Goal: Task Accomplishment & Management: Manage account settings

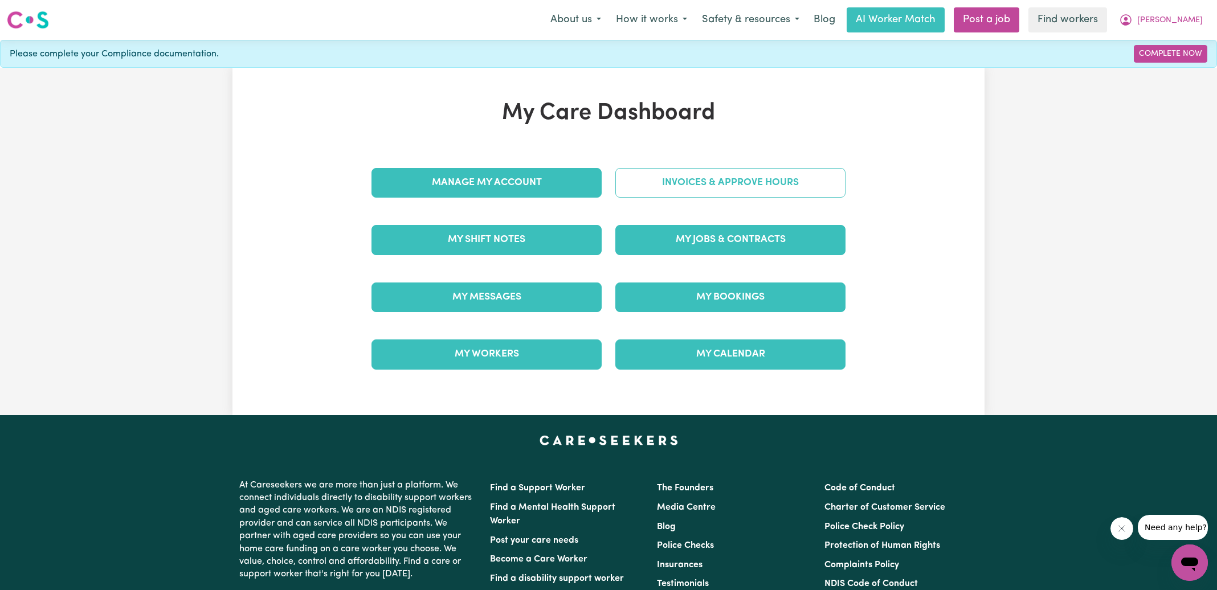
click at [639, 185] on link "Invoices & Approve Hours" at bounding box center [730, 183] width 230 height 30
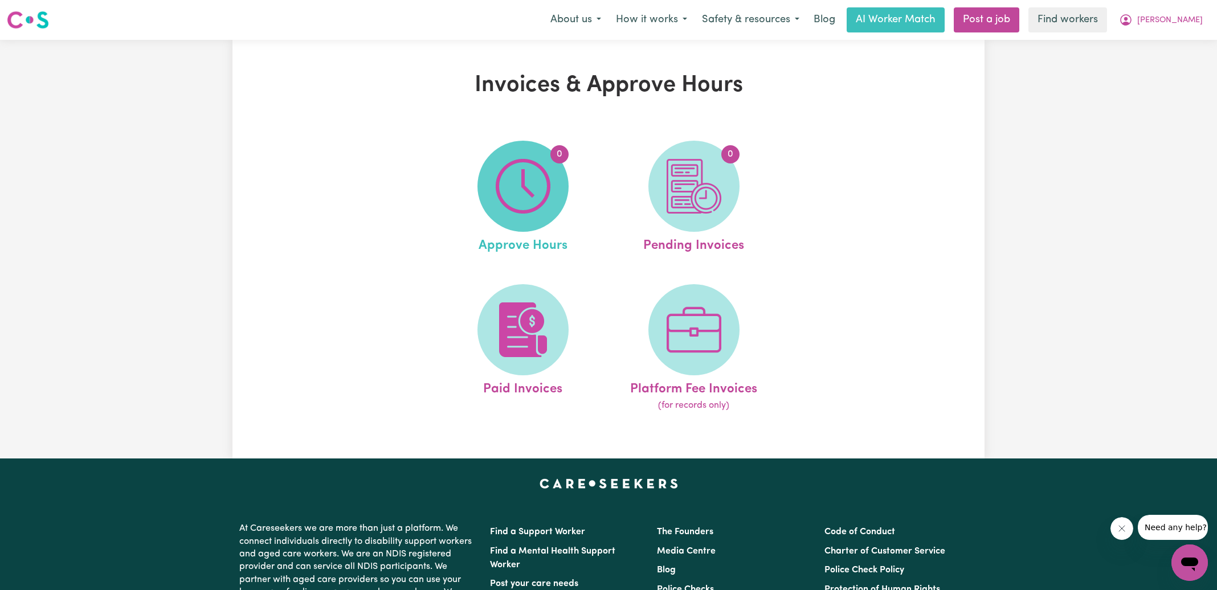
click at [515, 212] on img at bounding box center [523, 186] width 55 height 55
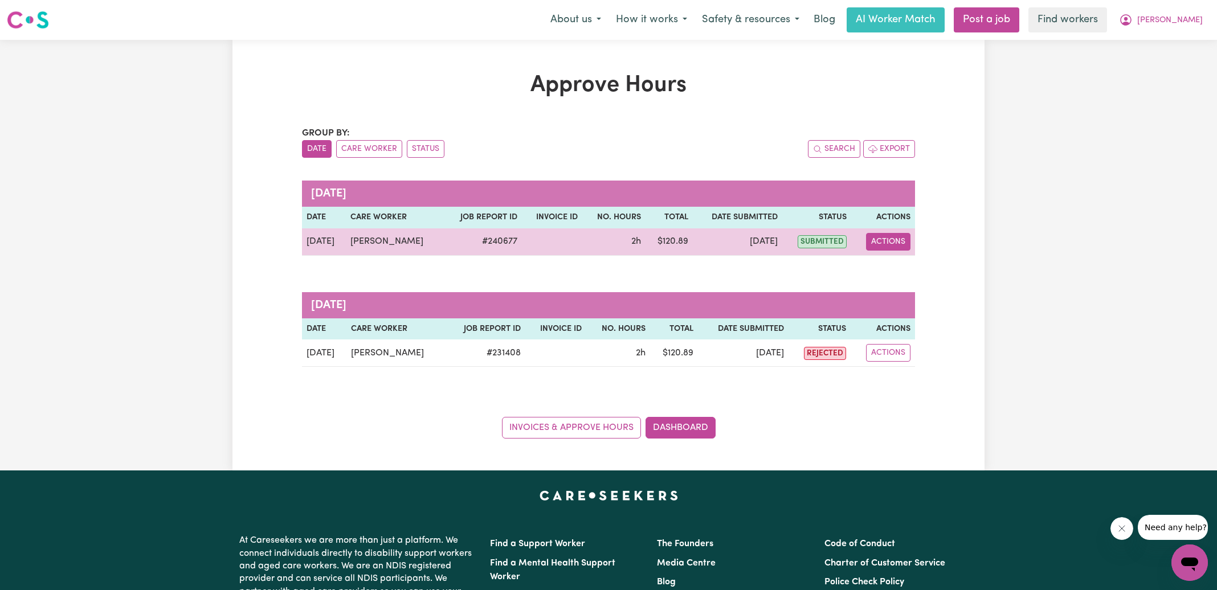
click at [891, 239] on button "Actions" at bounding box center [888, 242] width 44 height 18
click at [902, 264] on link "View Job Report" at bounding box center [916, 267] width 97 height 23
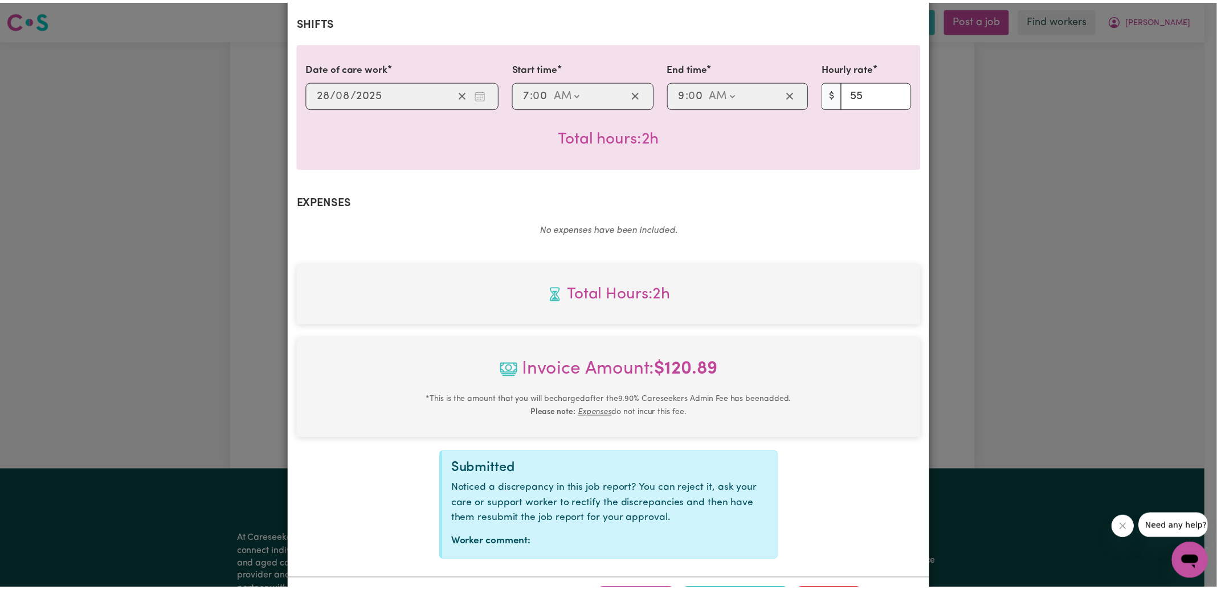
scroll to position [301, 0]
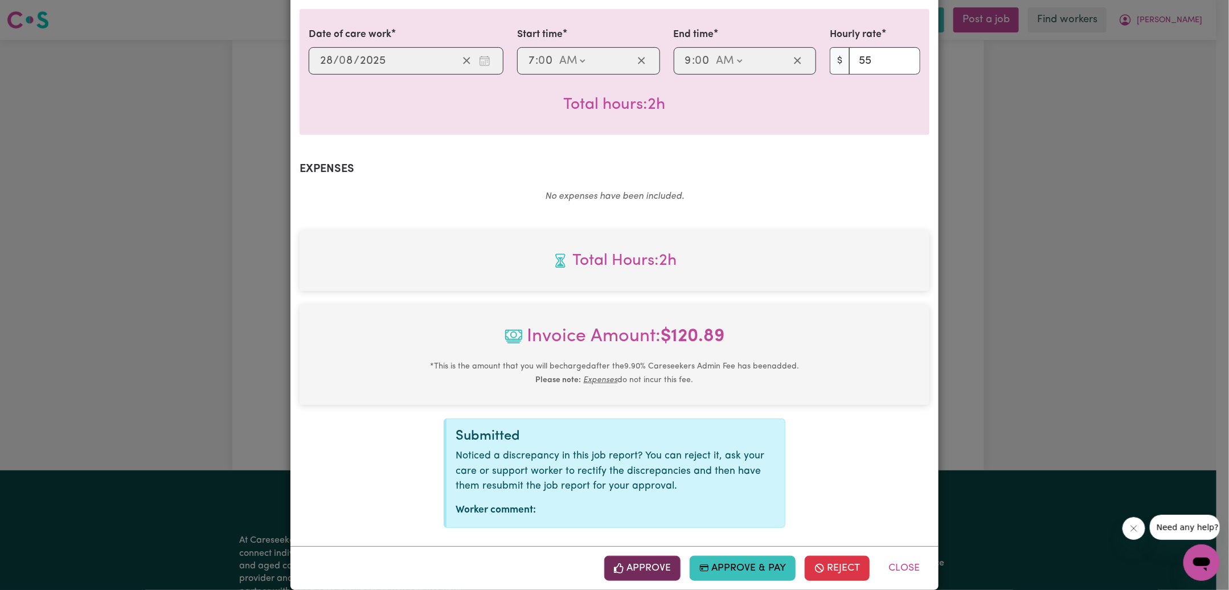
click at [650, 556] on button "Approve" at bounding box center [642, 568] width 76 height 25
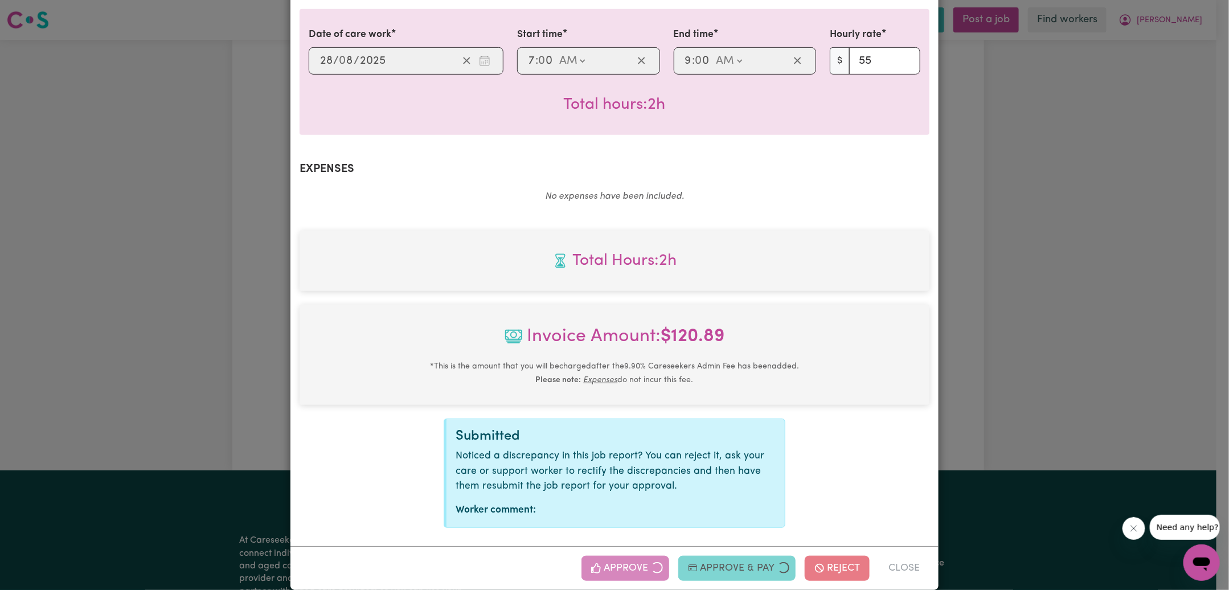
click at [985, 260] on div "Job Report # 240677 - [GEOGRAPHIC_DATA][PERSON_NAME] Summary Job report # 24067…" at bounding box center [614, 295] width 1229 height 590
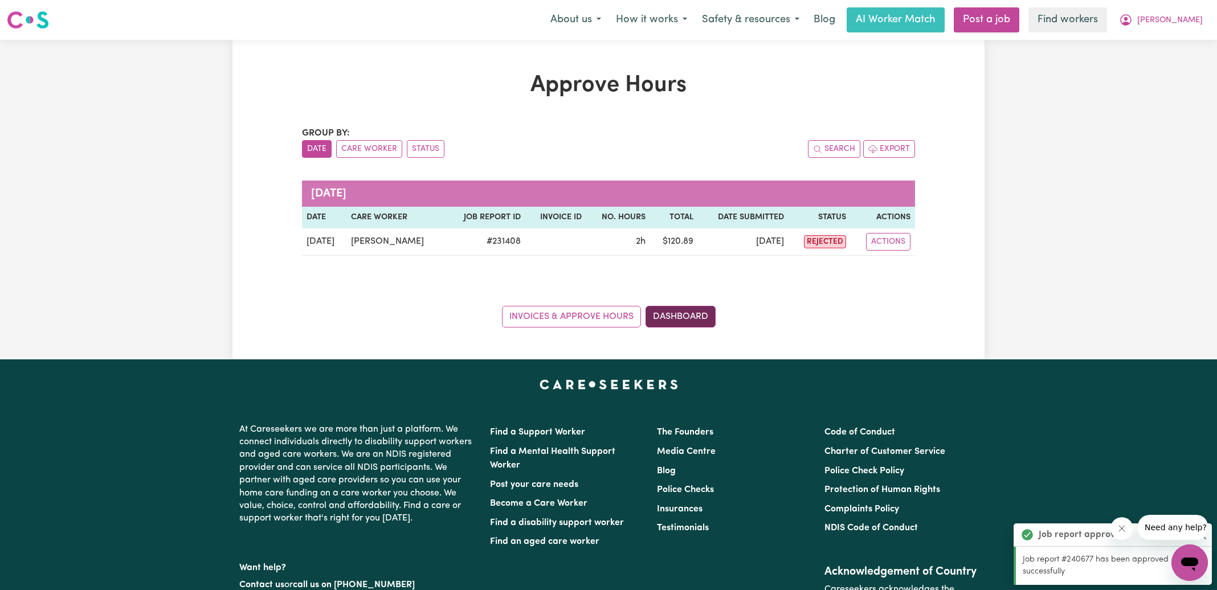
click at [690, 316] on link "Dashboard" at bounding box center [680, 317] width 70 height 22
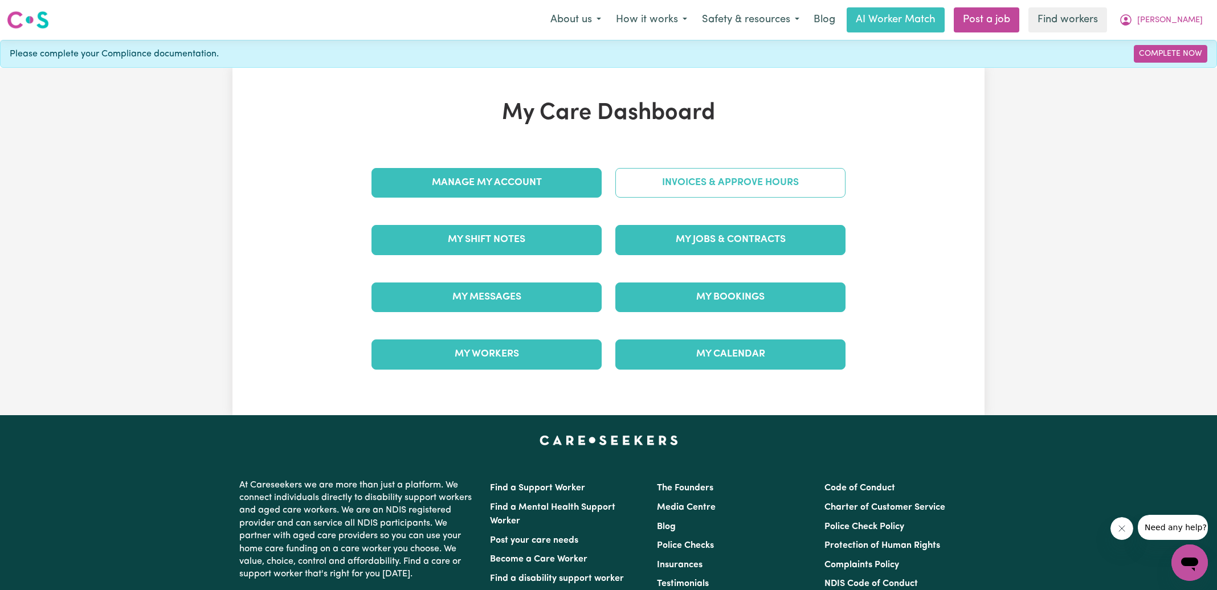
click at [688, 191] on link "Invoices & Approve Hours" at bounding box center [730, 183] width 230 height 30
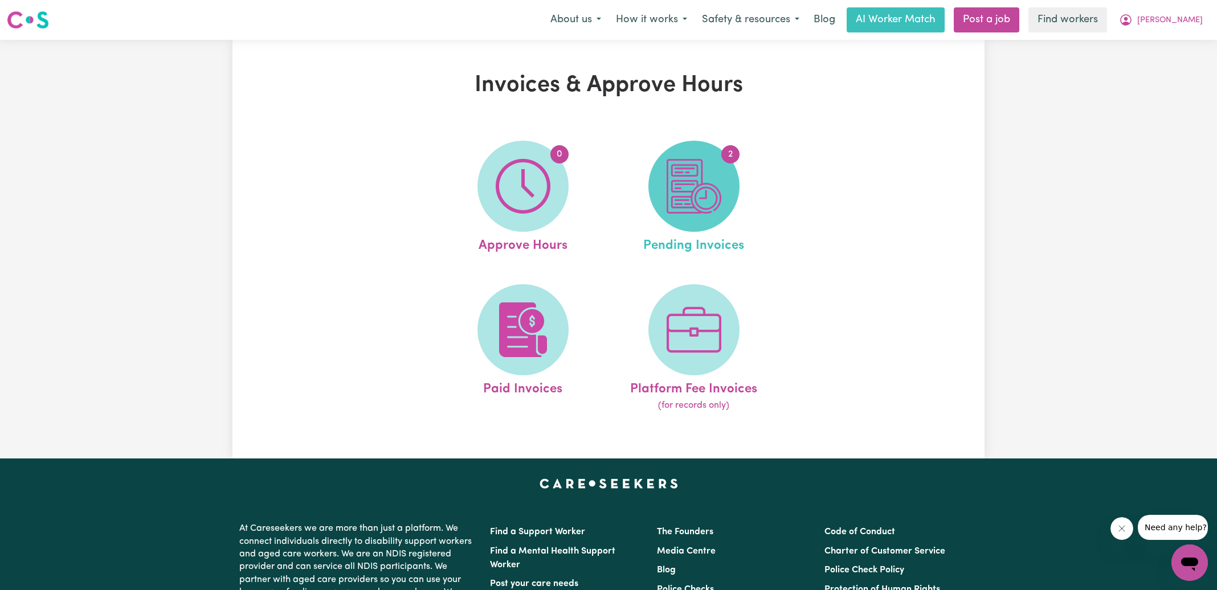
click at [694, 195] on img at bounding box center [694, 186] width 55 height 55
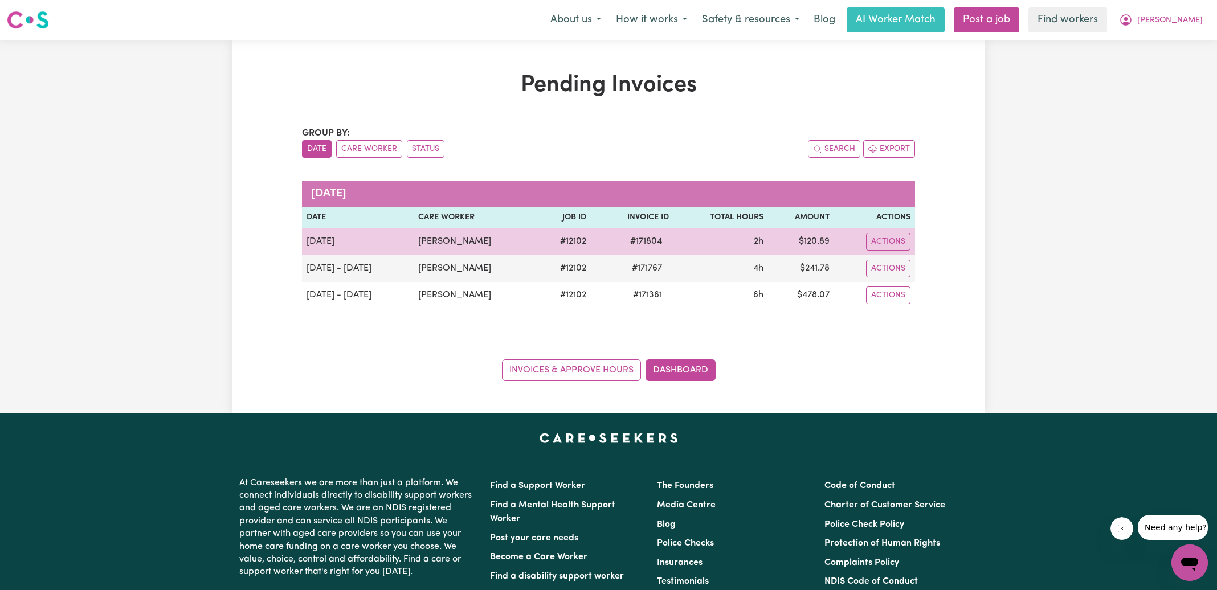
click at [645, 240] on span "# 171804" at bounding box center [646, 242] width 46 height 14
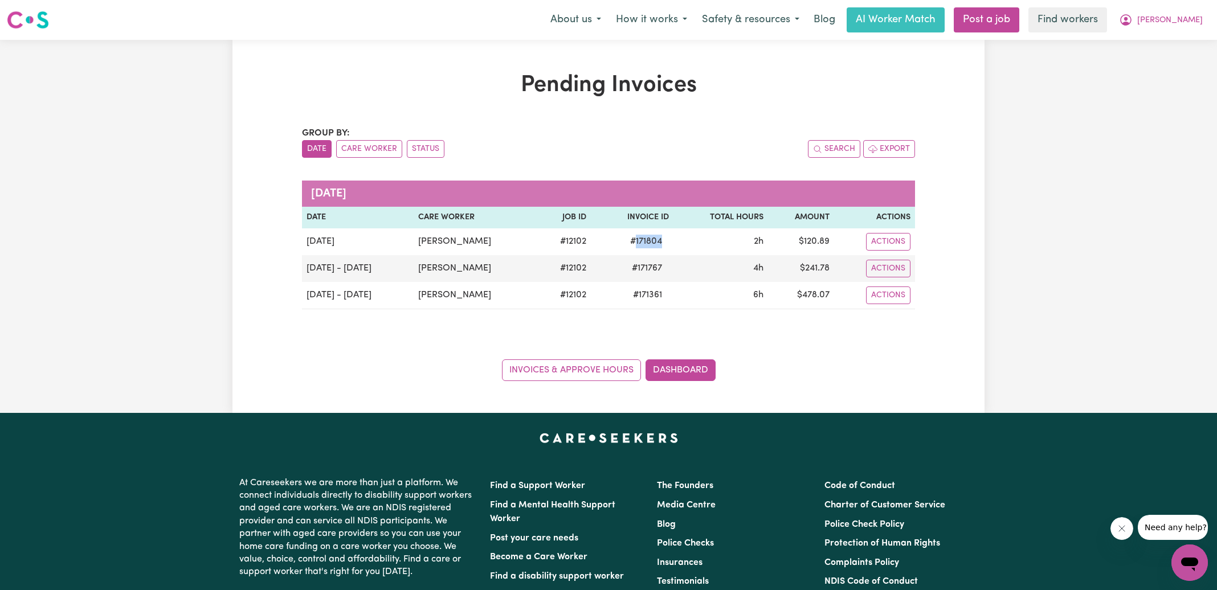
copy span "171804"
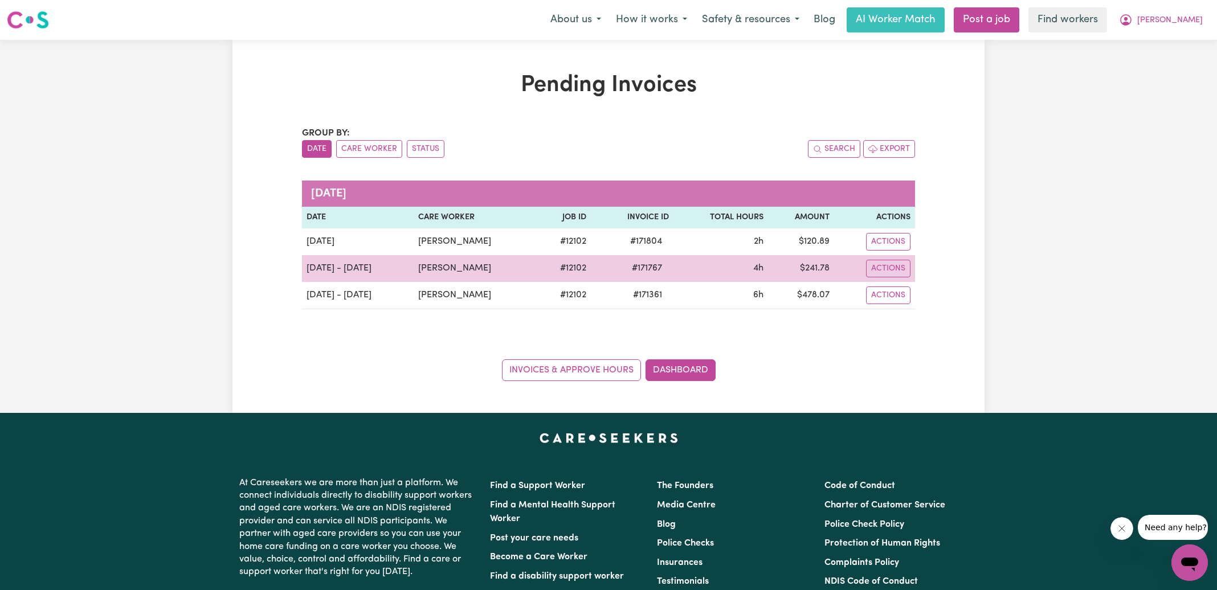
click at [643, 268] on span "# 171767" at bounding box center [647, 268] width 44 height 14
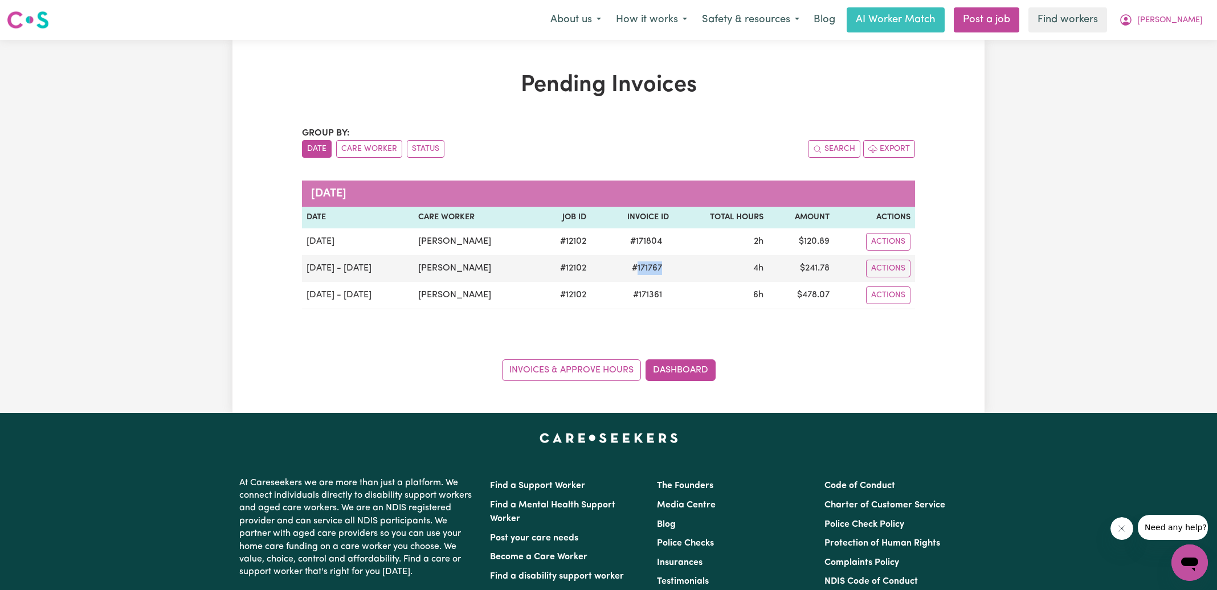
copy span "171767"
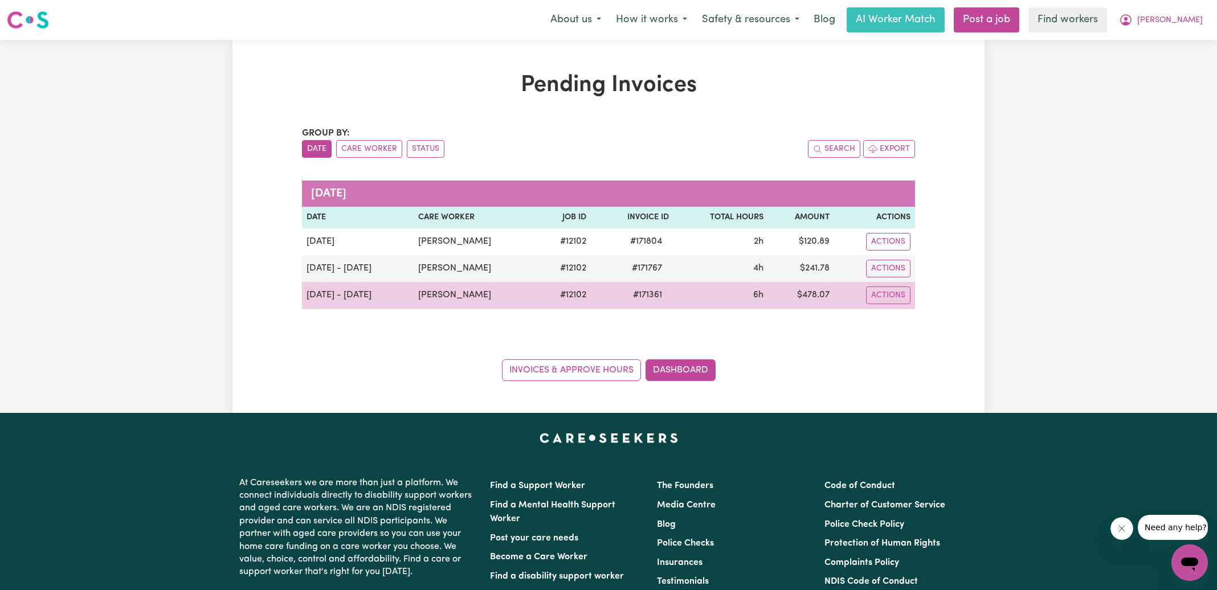
click at [646, 298] on span "# 171361" at bounding box center [647, 295] width 43 height 14
copy span "171361"
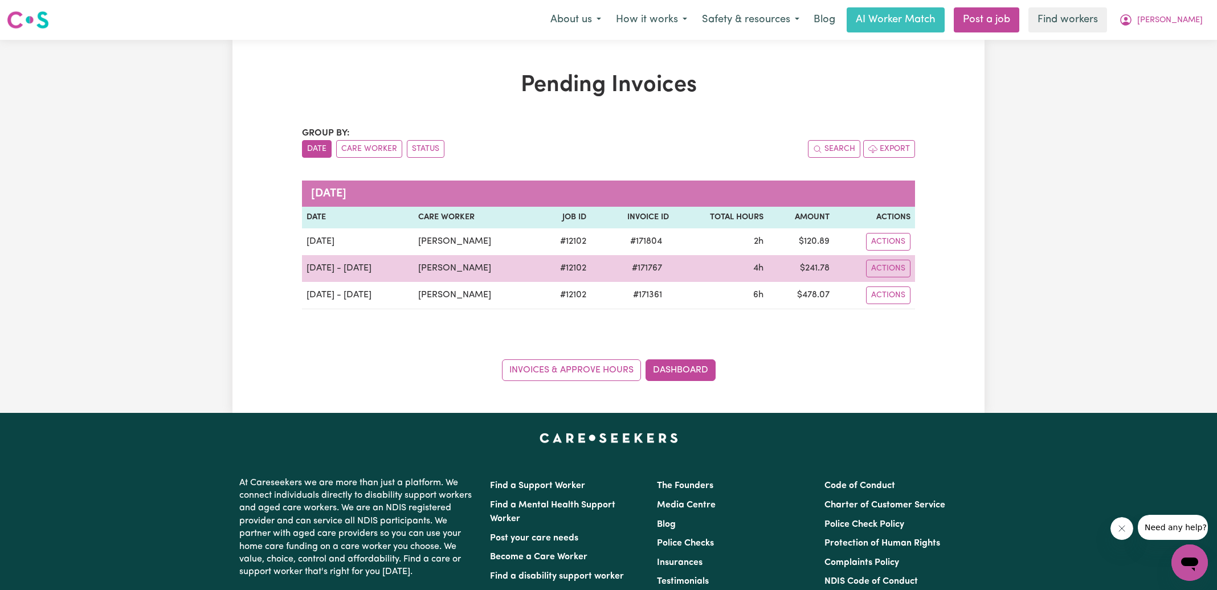
click at [645, 263] on span "# 171767" at bounding box center [647, 268] width 44 height 14
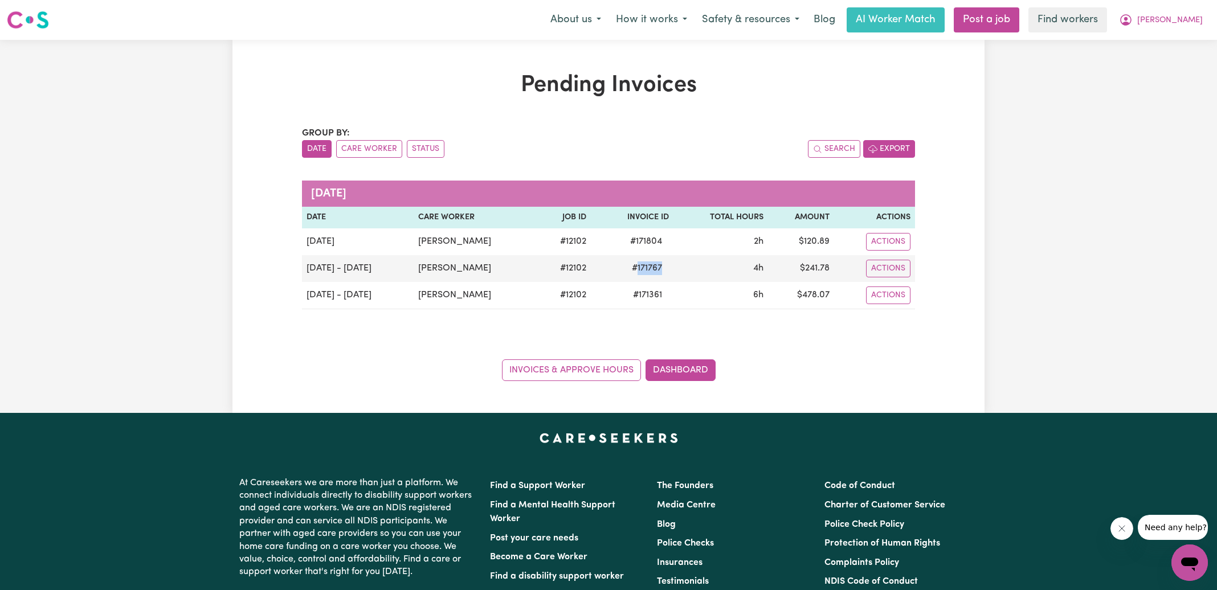
copy span "171767"
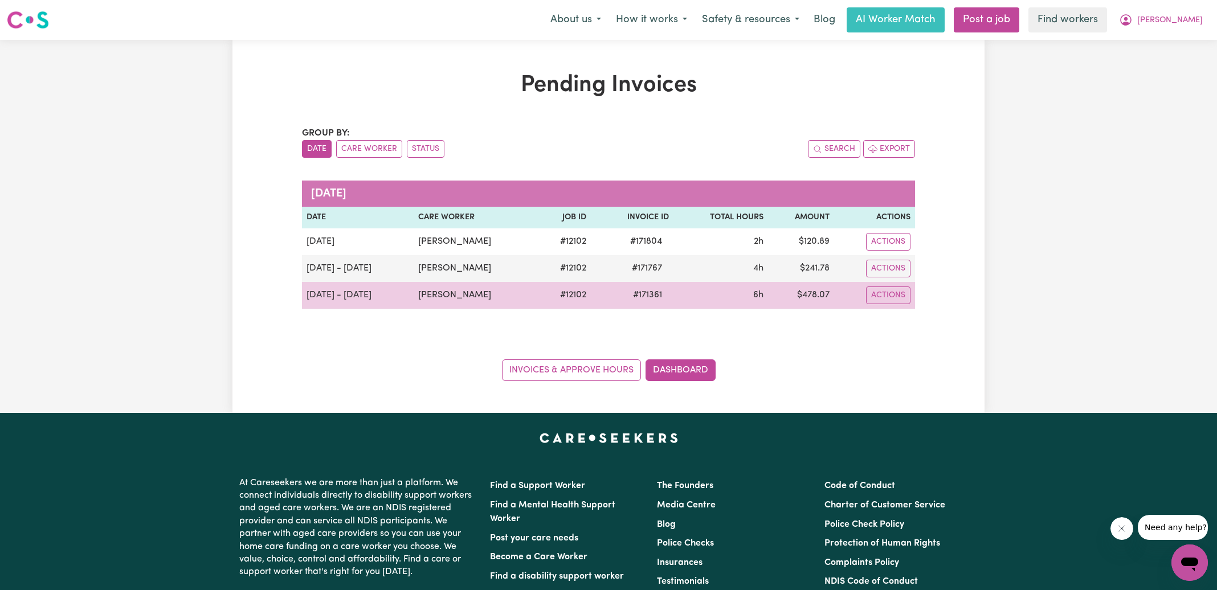
click at [643, 283] on td "# 171361" at bounding box center [632, 295] width 83 height 27
click at [648, 291] on span "# 171361" at bounding box center [647, 295] width 43 height 14
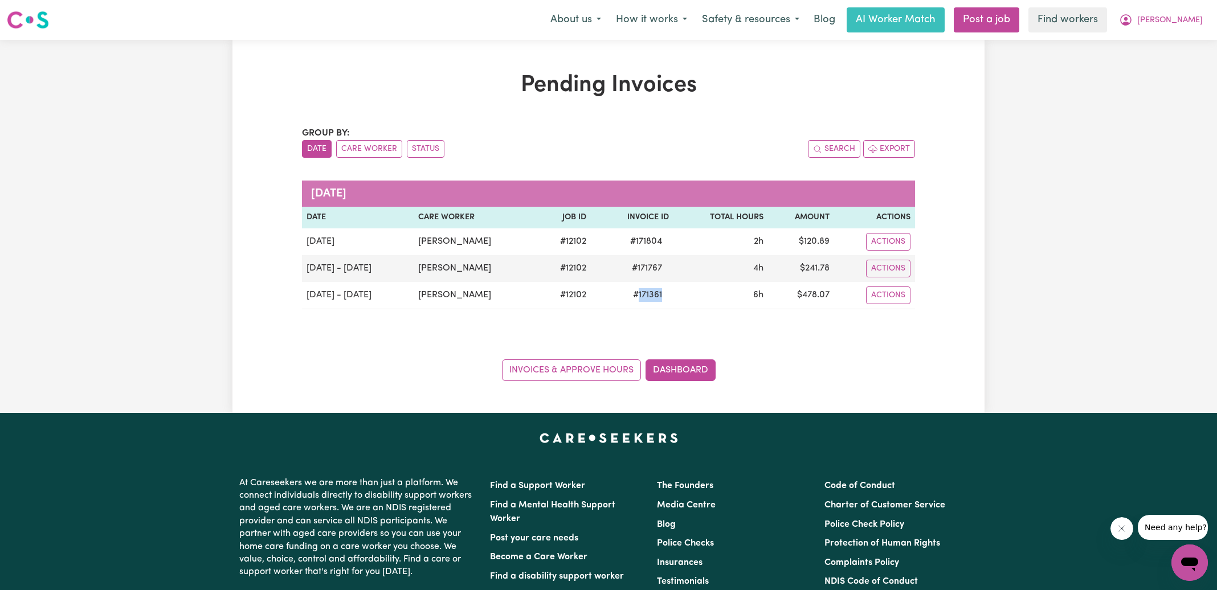
copy span "171361"
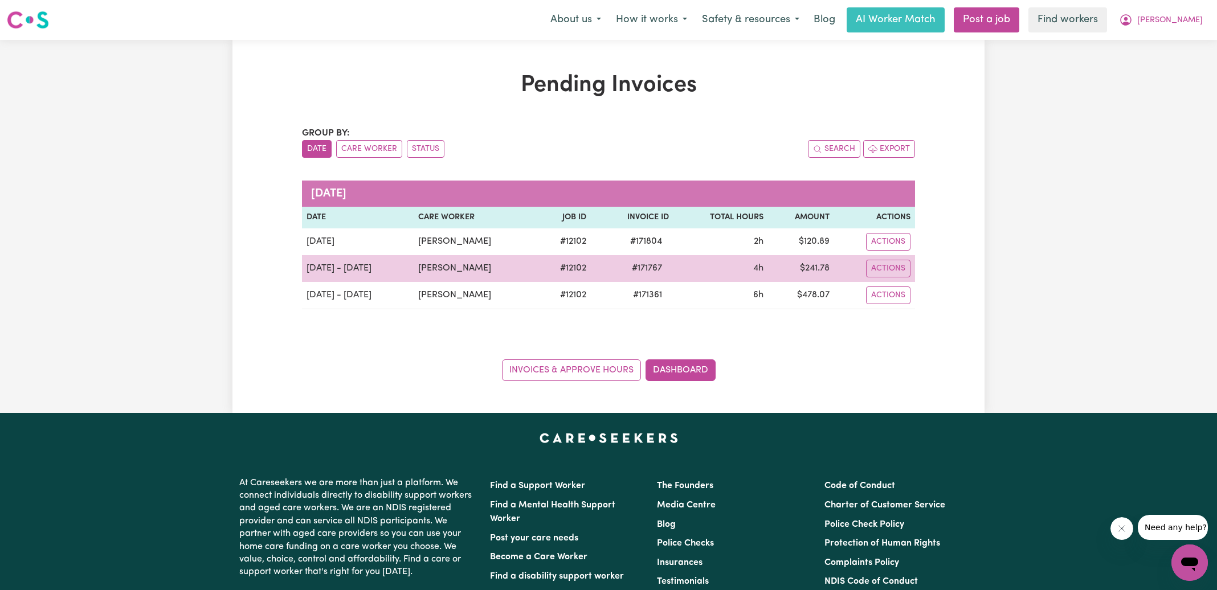
click at [649, 271] on span "# 171767" at bounding box center [647, 268] width 44 height 14
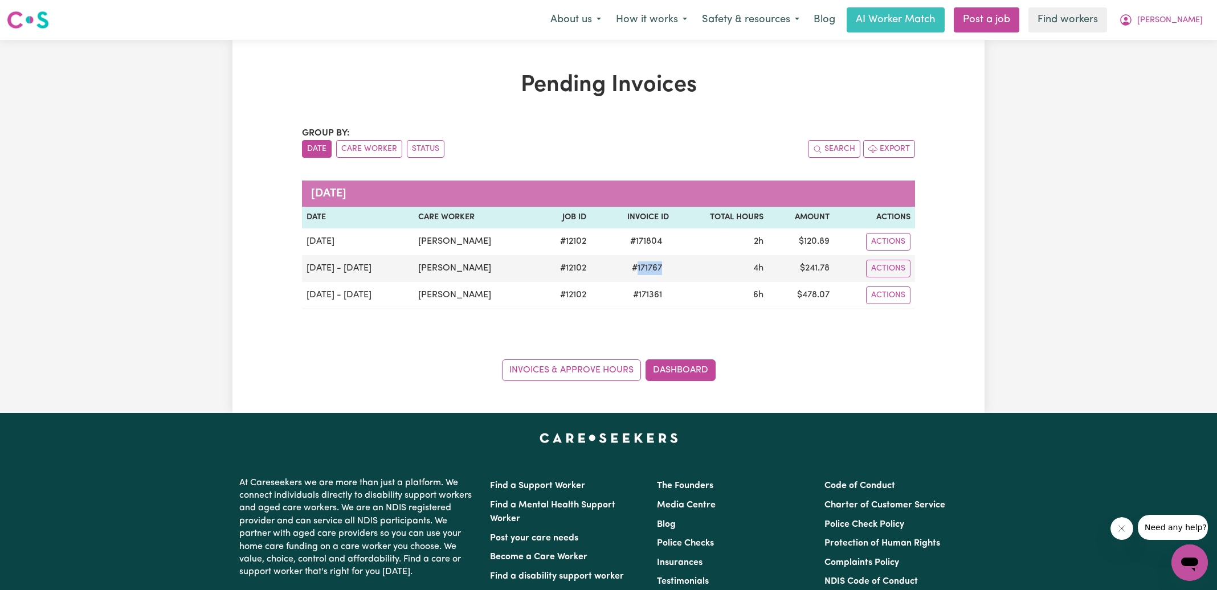
copy span "171767"
click at [1166, 18] on button "[PERSON_NAME]" at bounding box center [1160, 20] width 99 height 24
click at [1154, 64] on link "Logout" at bounding box center [1164, 66] width 90 height 22
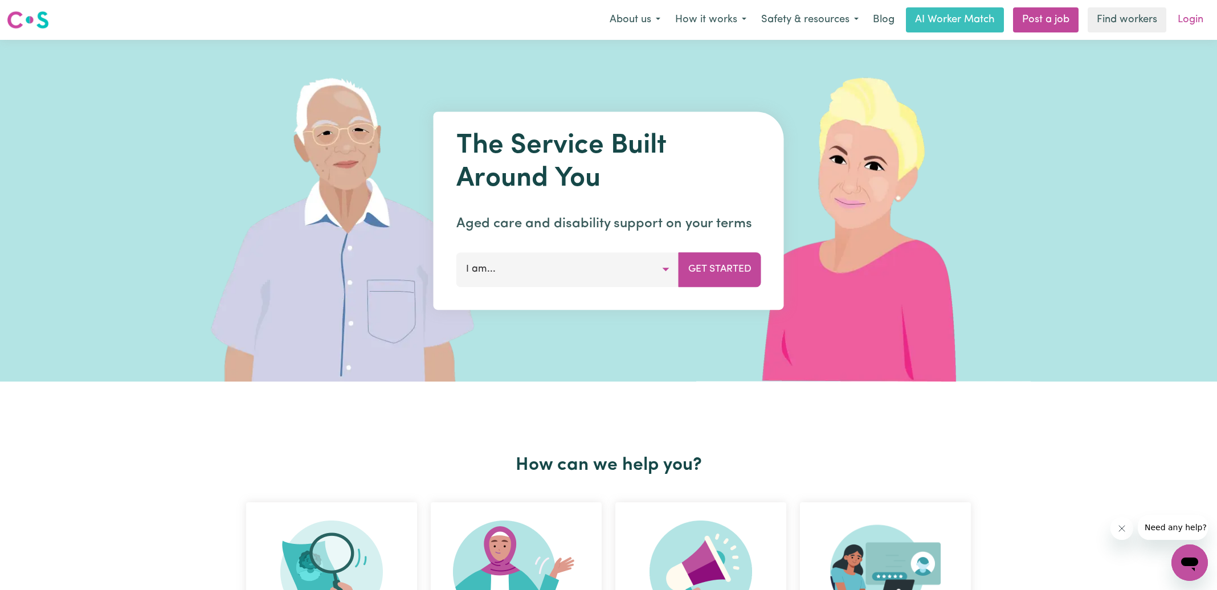
click at [1197, 11] on link "Login" at bounding box center [1190, 19] width 39 height 25
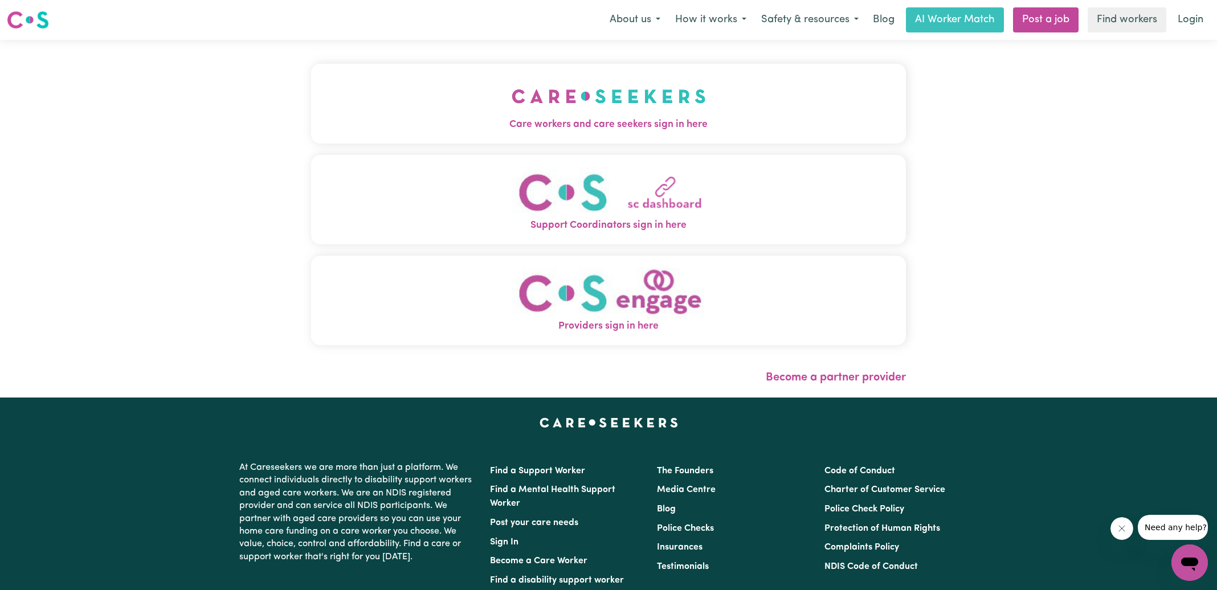
click at [443, 123] on span "Care workers and care seekers sign in here" at bounding box center [608, 124] width 595 height 15
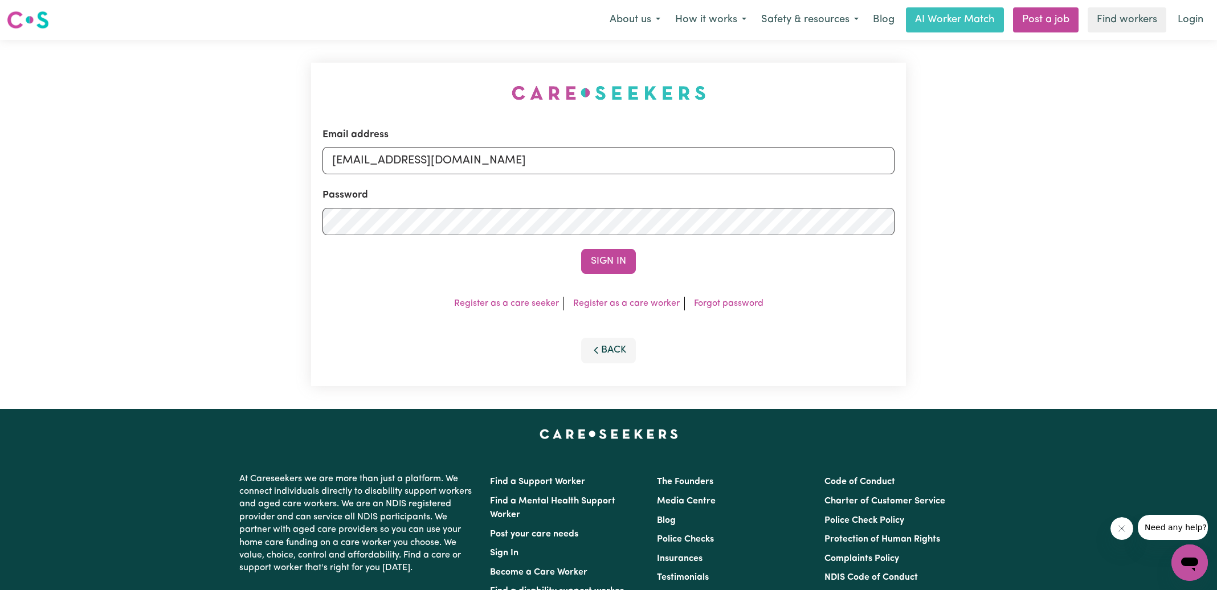
click at [252, 77] on div "Email address [EMAIL_ADDRESS][DOMAIN_NAME] Password Sign In Register as a care …" at bounding box center [608, 224] width 1217 height 369
drag, startPoint x: 389, startPoint y: 160, endPoint x: 1004, endPoint y: 185, distance: 615.7
click at [1004, 185] on div "Email address [EMAIL_ADDRESS][DOMAIN_NAME] Password Sign In Register as a care …" at bounding box center [608, 224] width 1217 height 369
type input "[EMAIL_ADDRESS][DOMAIN_NAME]"
click at [581, 249] on button "Sign In" at bounding box center [608, 261] width 55 height 25
